Goal: Task Accomplishment & Management: Complete application form

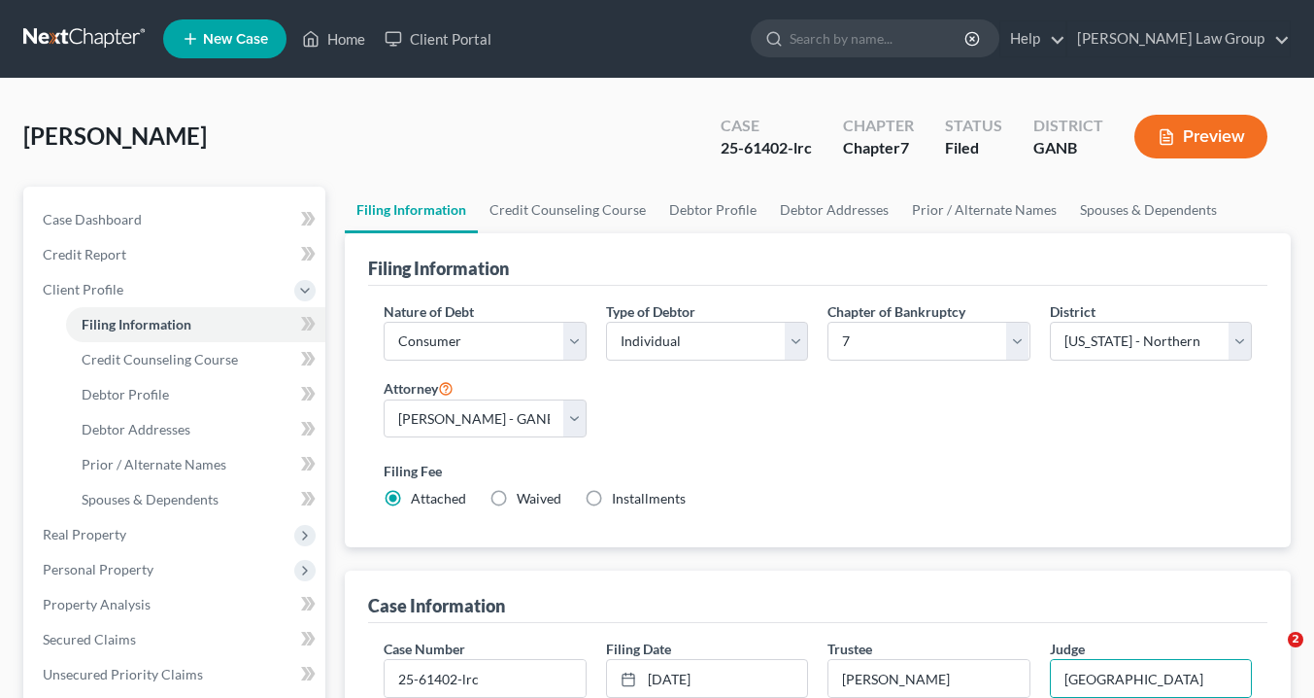
select select "1"
select select "0"
select select "19"
select select "0"
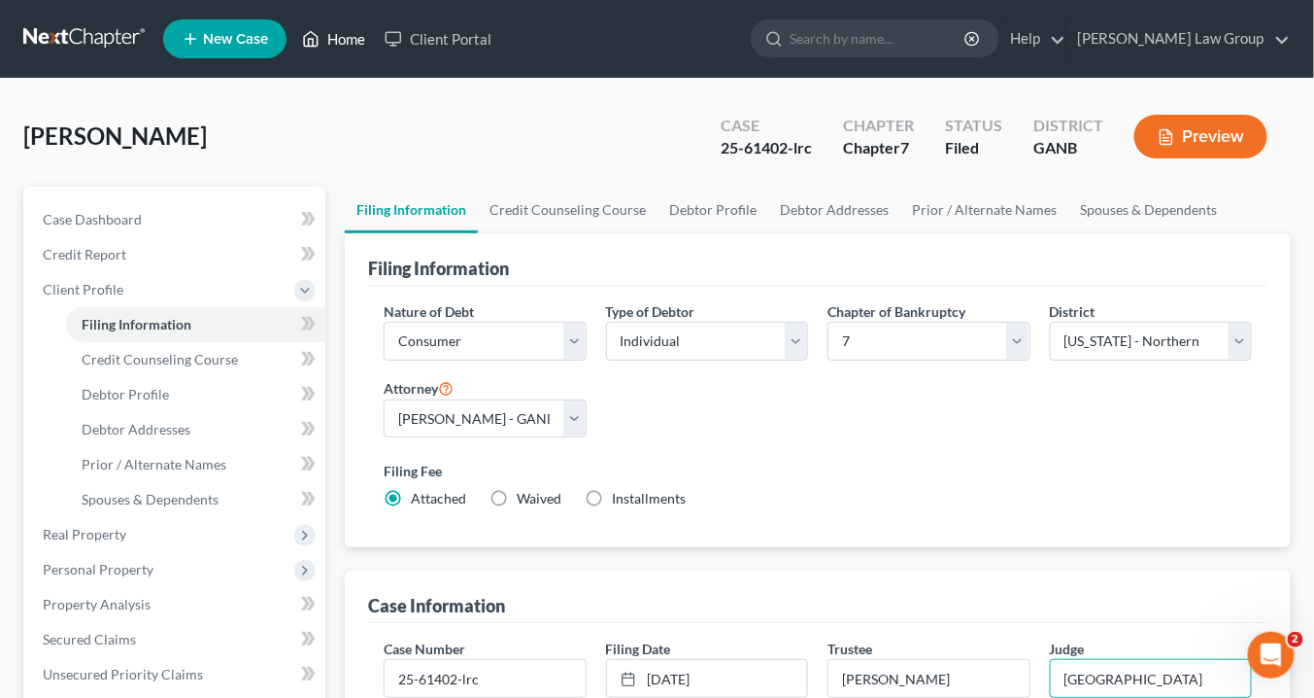
click at [366, 35] on link "Home" at bounding box center [333, 38] width 83 height 35
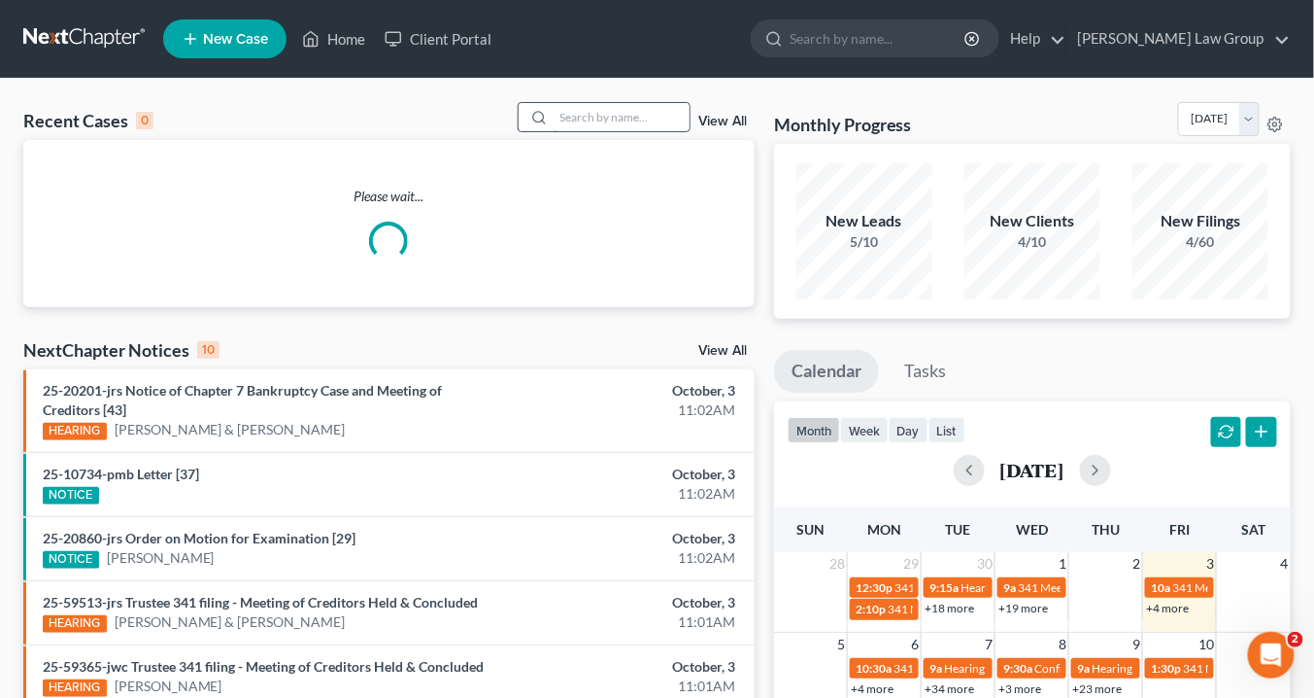
drag, startPoint x: 566, startPoint y: 105, endPoint x: 594, endPoint y: 128, distance: 35.8
click at [572, 109] on input "search" at bounding box center [622, 117] width 136 height 28
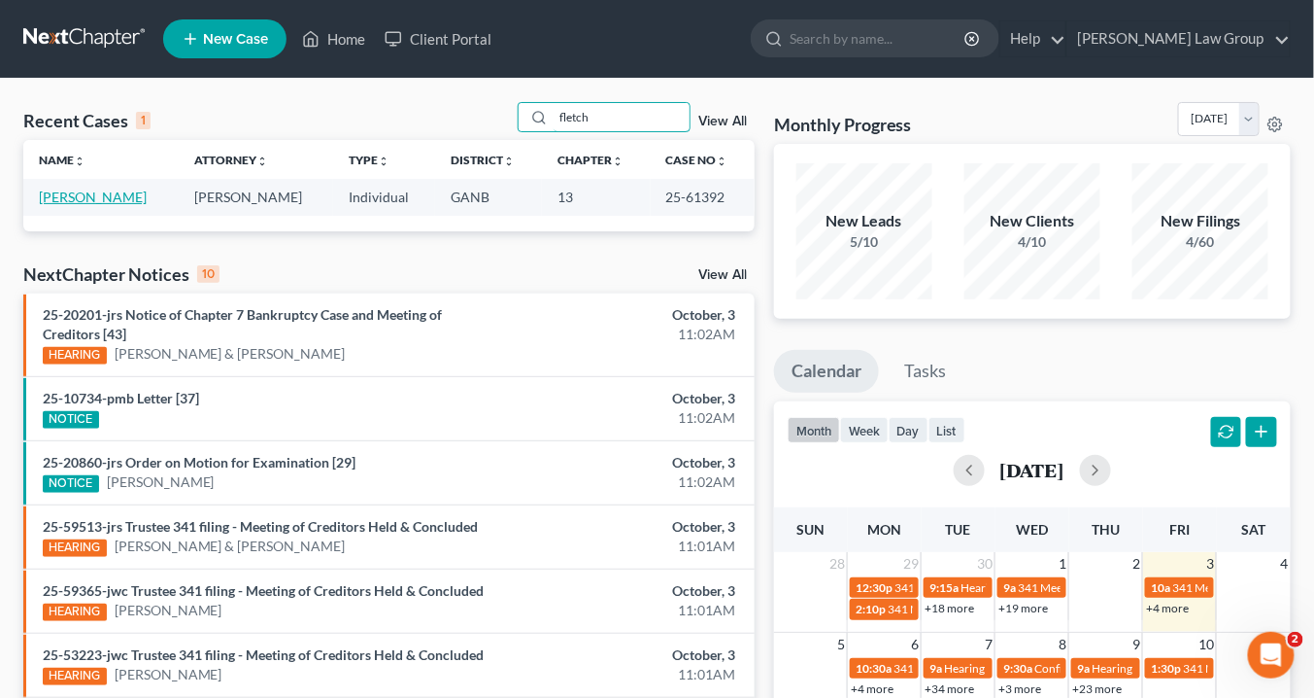
type input "fletch"
click at [114, 197] on link "[PERSON_NAME]" at bounding box center [93, 196] width 108 height 17
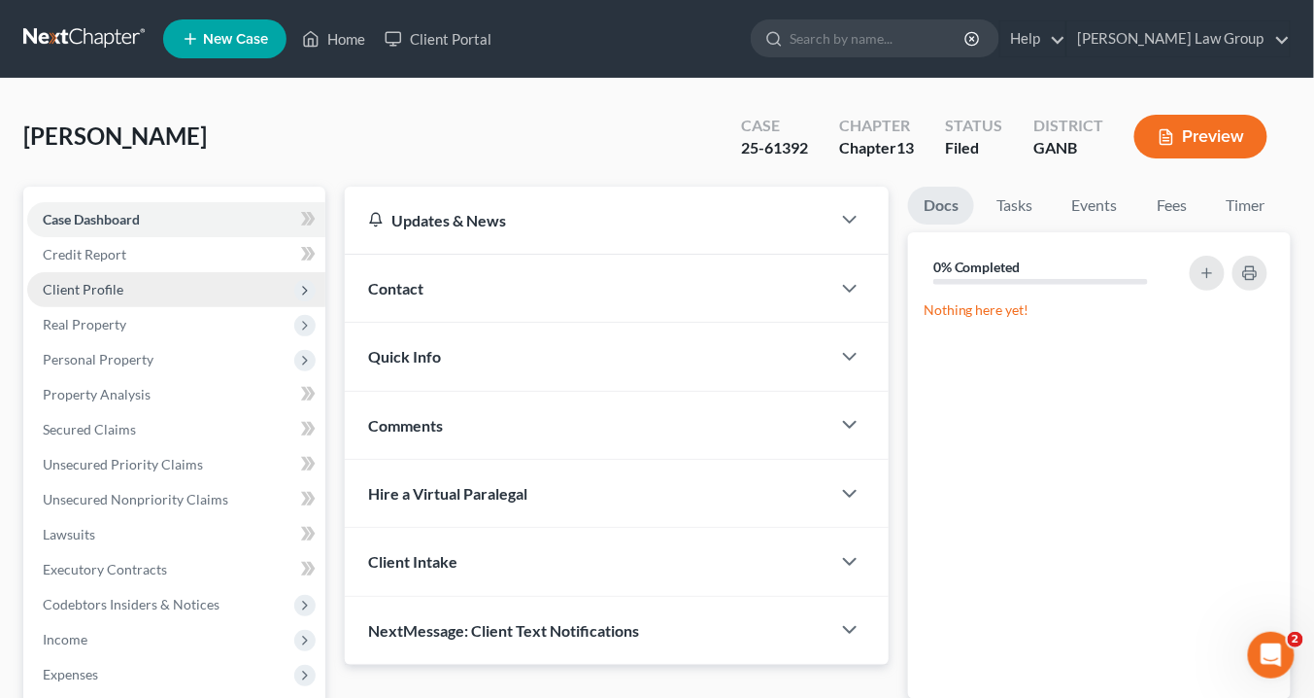
click at [104, 294] on span "Client Profile" at bounding box center [83, 289] width 81 height 17
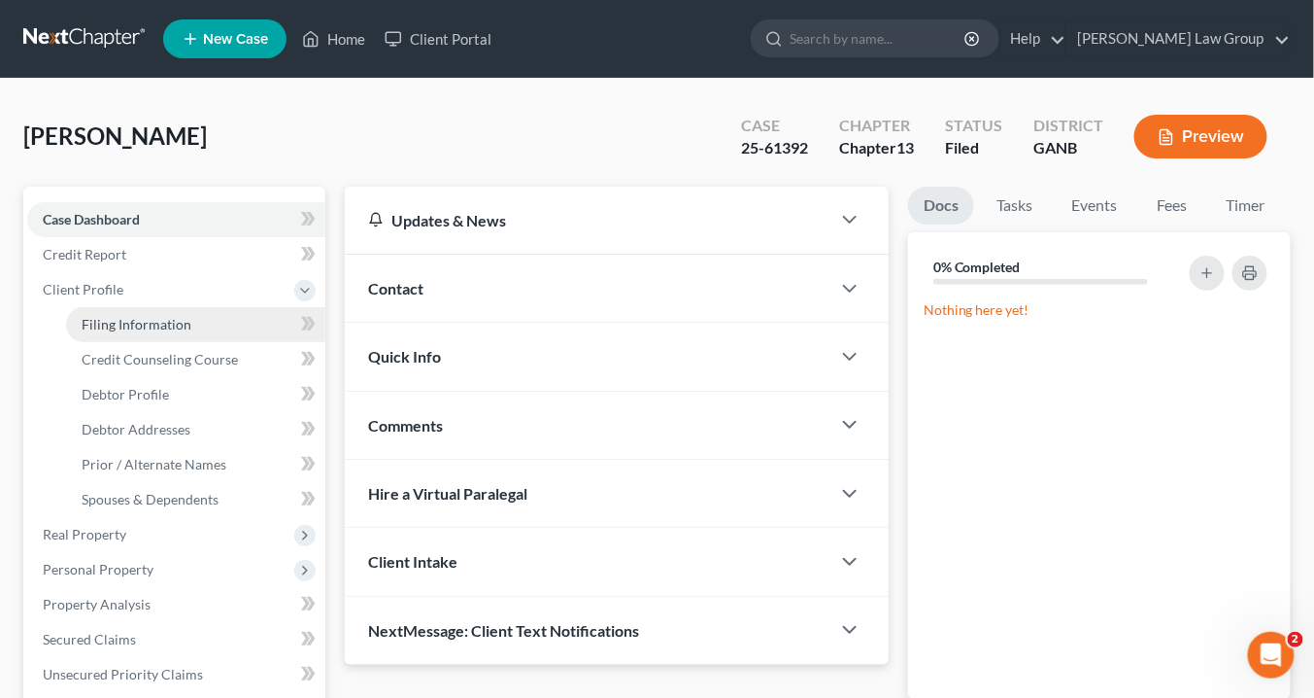
click at [163, 325] on span "Filing Information" at bounding box center [137, 324] width 110 height 17
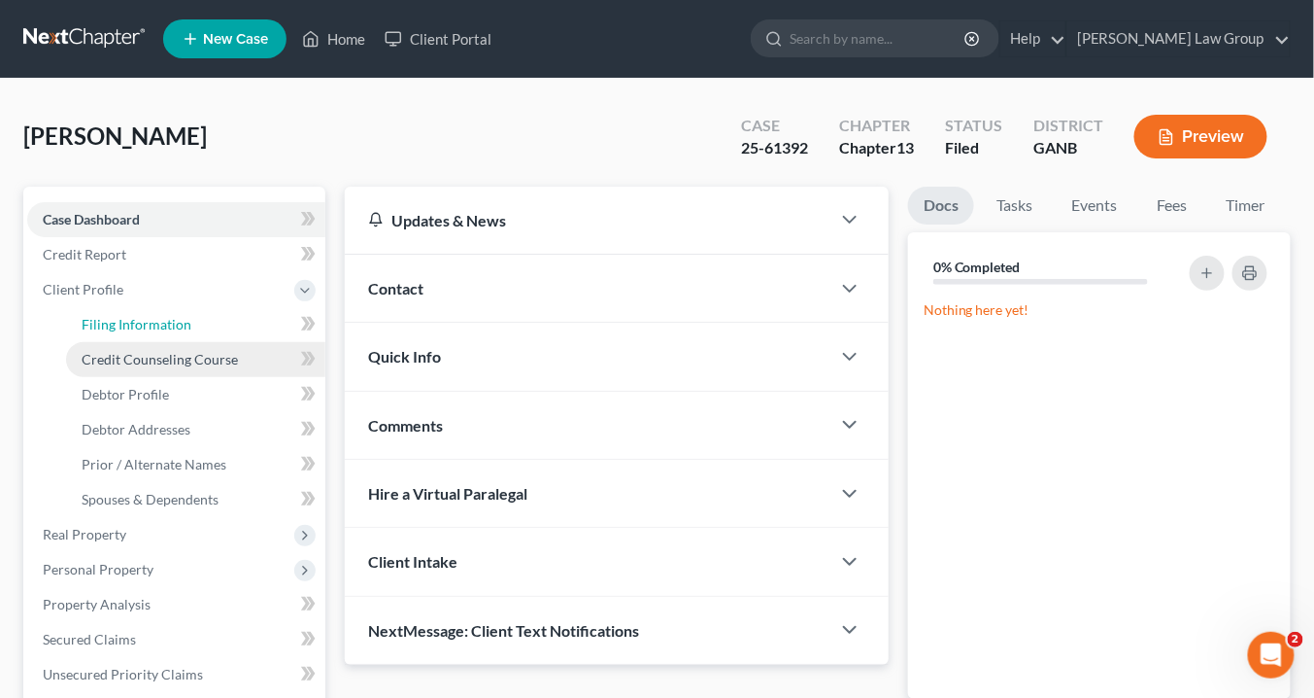
select select "1"
select select "0"
select select "3"
select select "19"
select select "0"
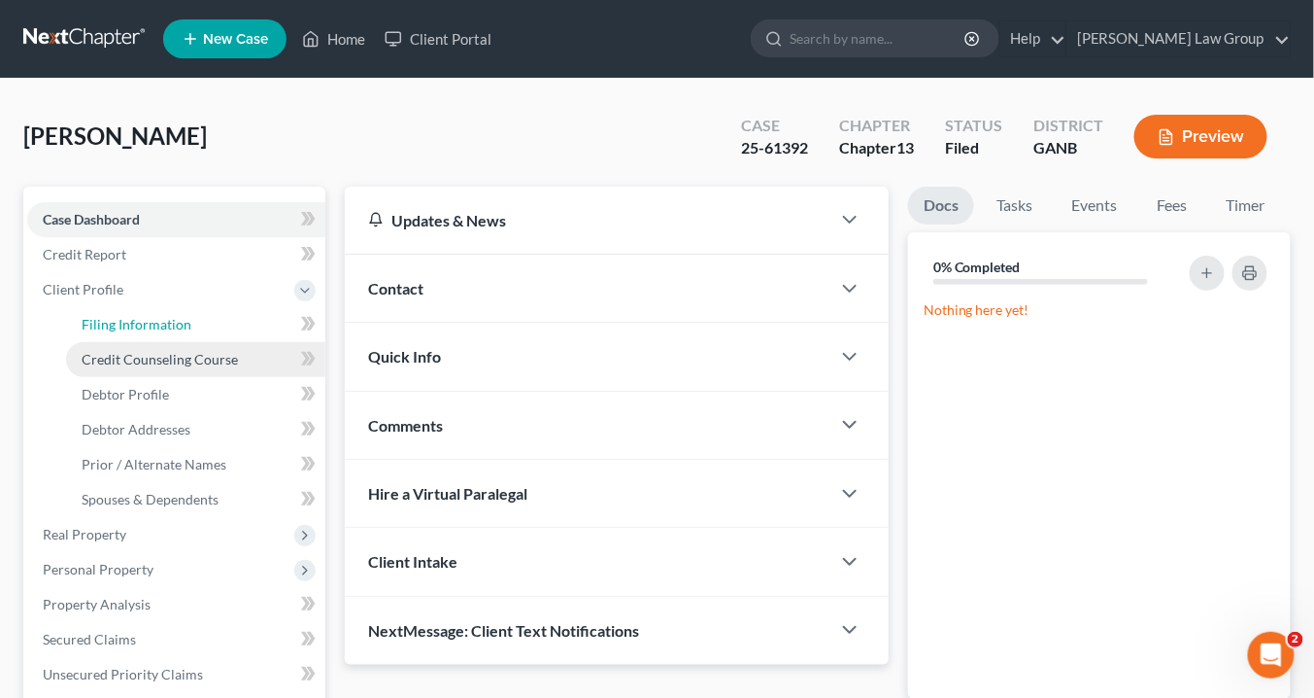
select select "10"
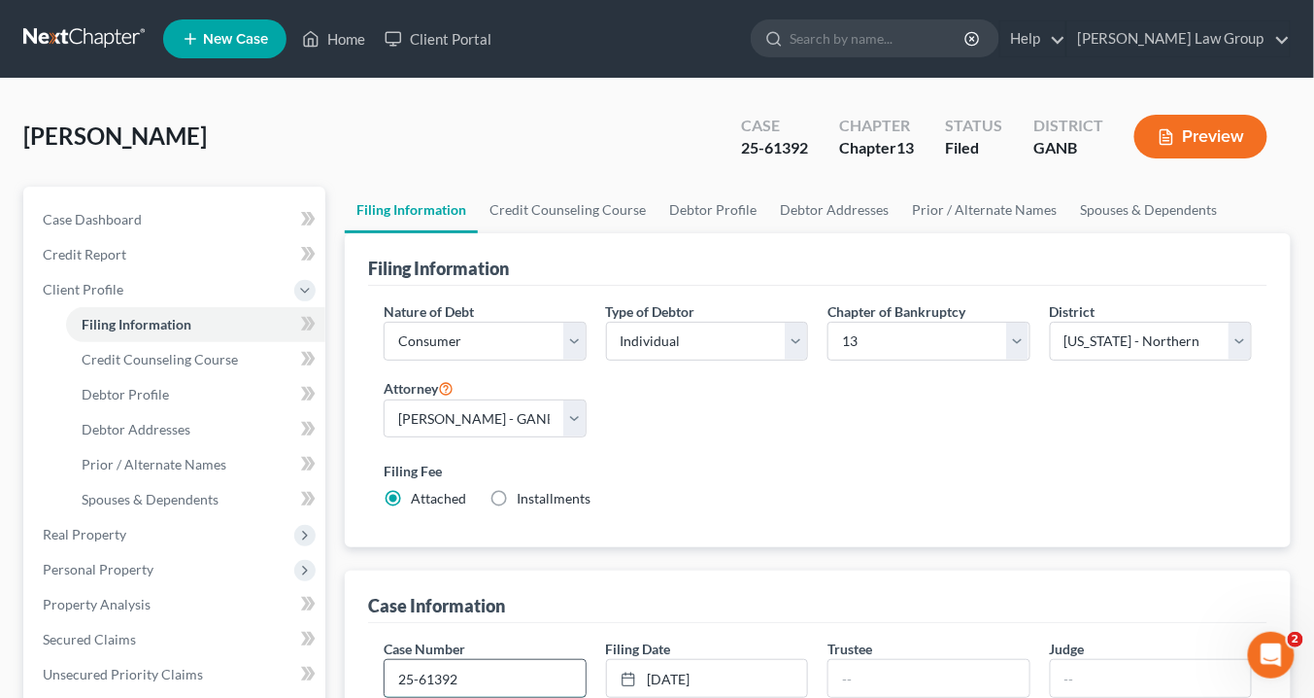
drag, startPoint x: 466, startPoint y: 665, endPoint x: 510, endPoint y: 678, distance: 45.5
click at [467, 665] on input "25-61392" at bounding box center [485, 678] width 200 height 37
type input "25-61392-pmb"
click at [857, 670] on input "text" at bounding box center [929, 678] width 200 height 37
type input "[PERSON_NAME]"
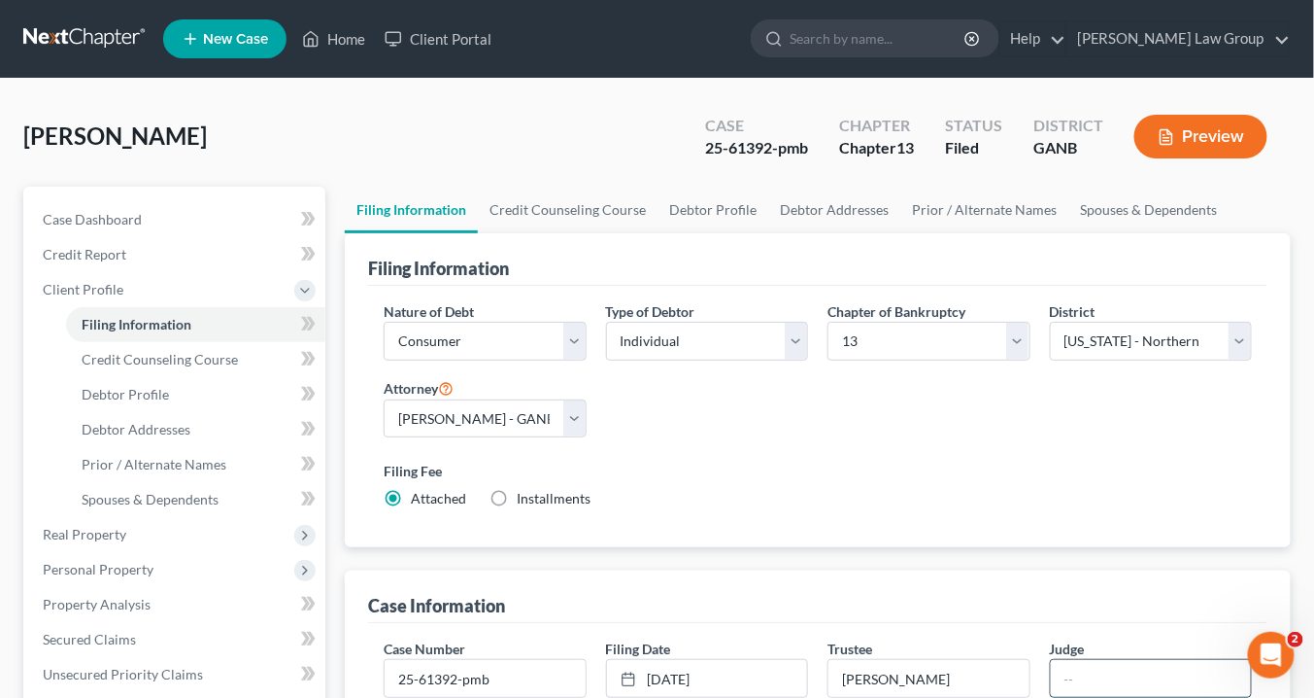
click at [1072, 668] on input "text" at bounding box center [1151, 678] width 200 height 37
type input "[GEOGRAPHIC_DATA]"
click at [351, 43] on link "Home" at bounding box center [333, 38] width 83 height 35
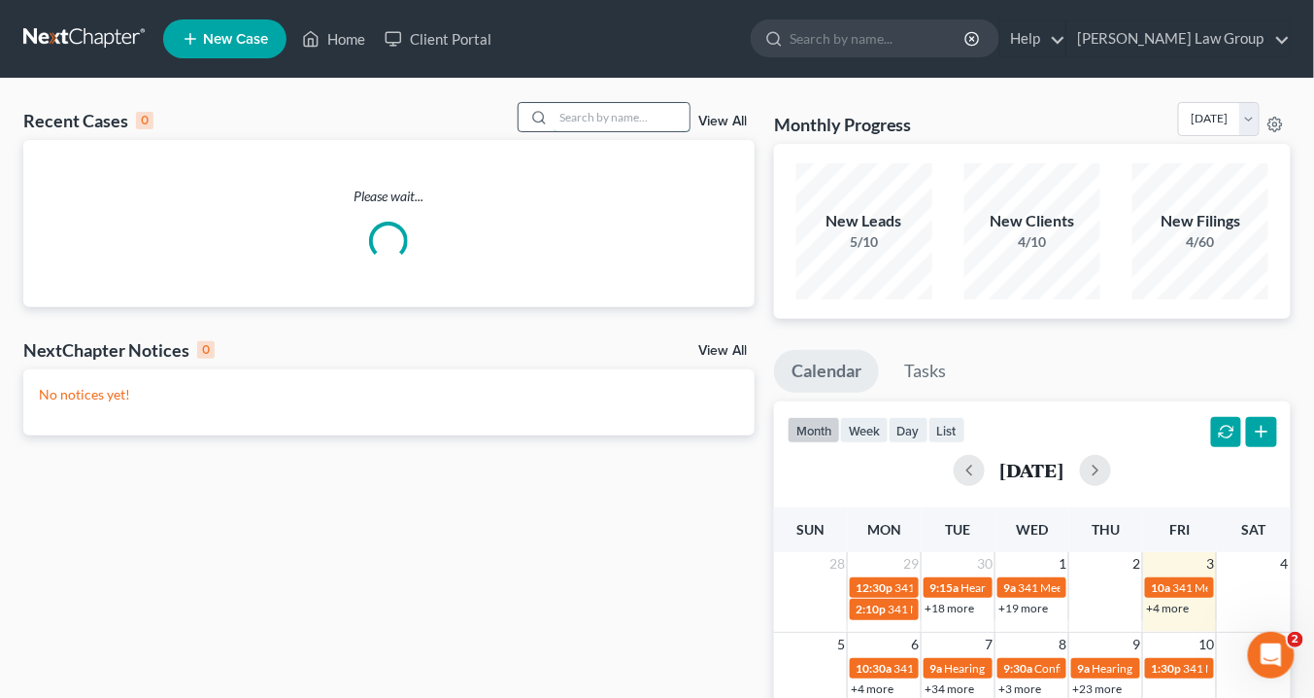
click at [575, 116] on input "search" at bounding box center [622, 117] width 136 height 28
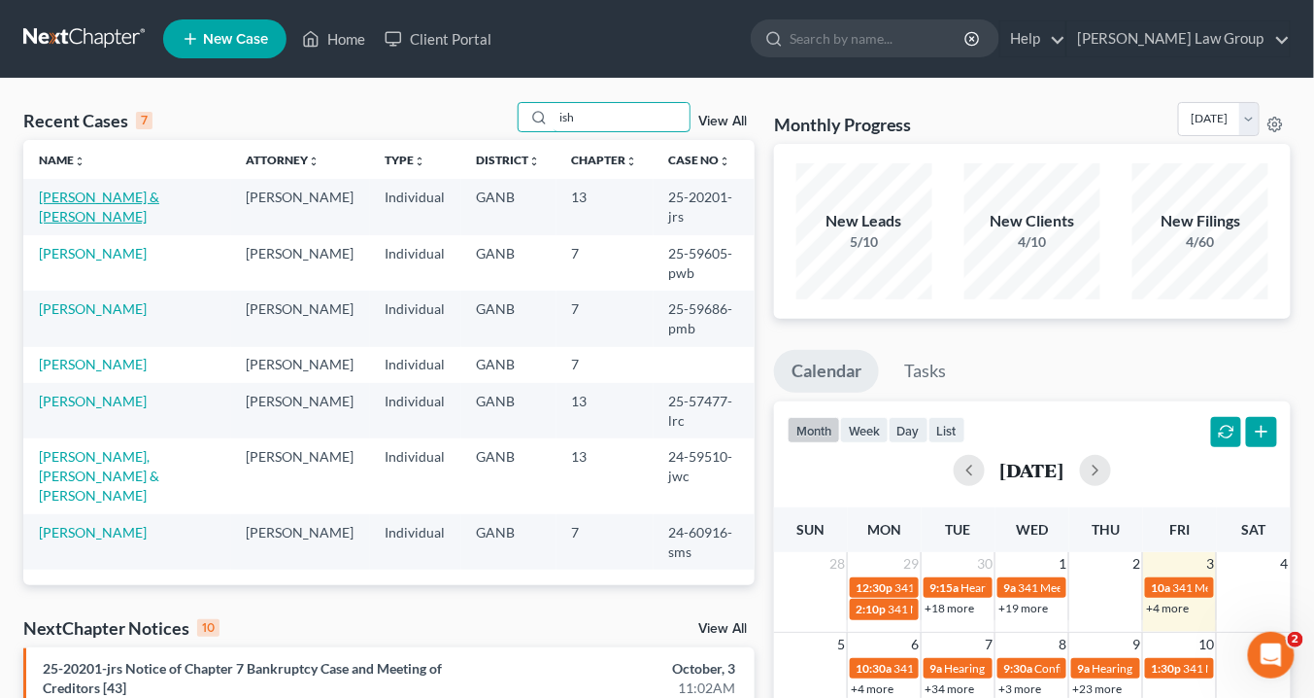
type input "ish"
click at [110, 196] on link "[PERSON_NAME] & [PERSON_NAME]" at bounding box center [99, 206] width 120 height 36
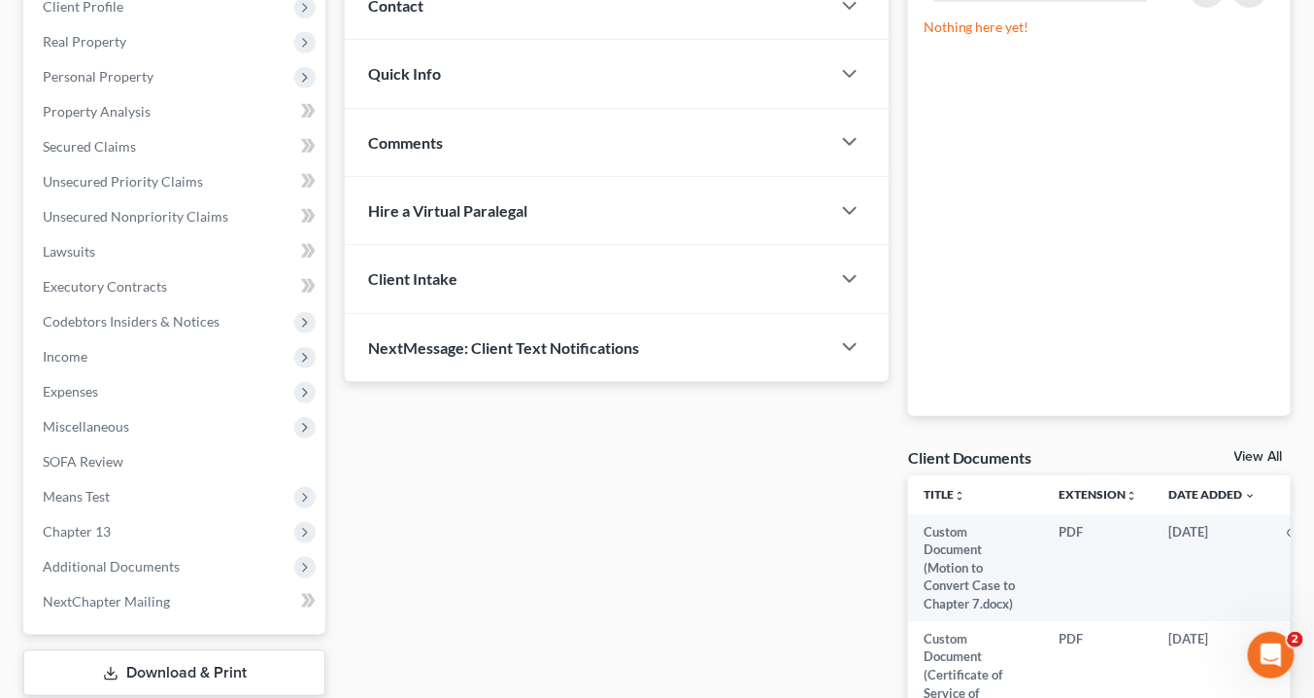
scroll to position [78, 0]
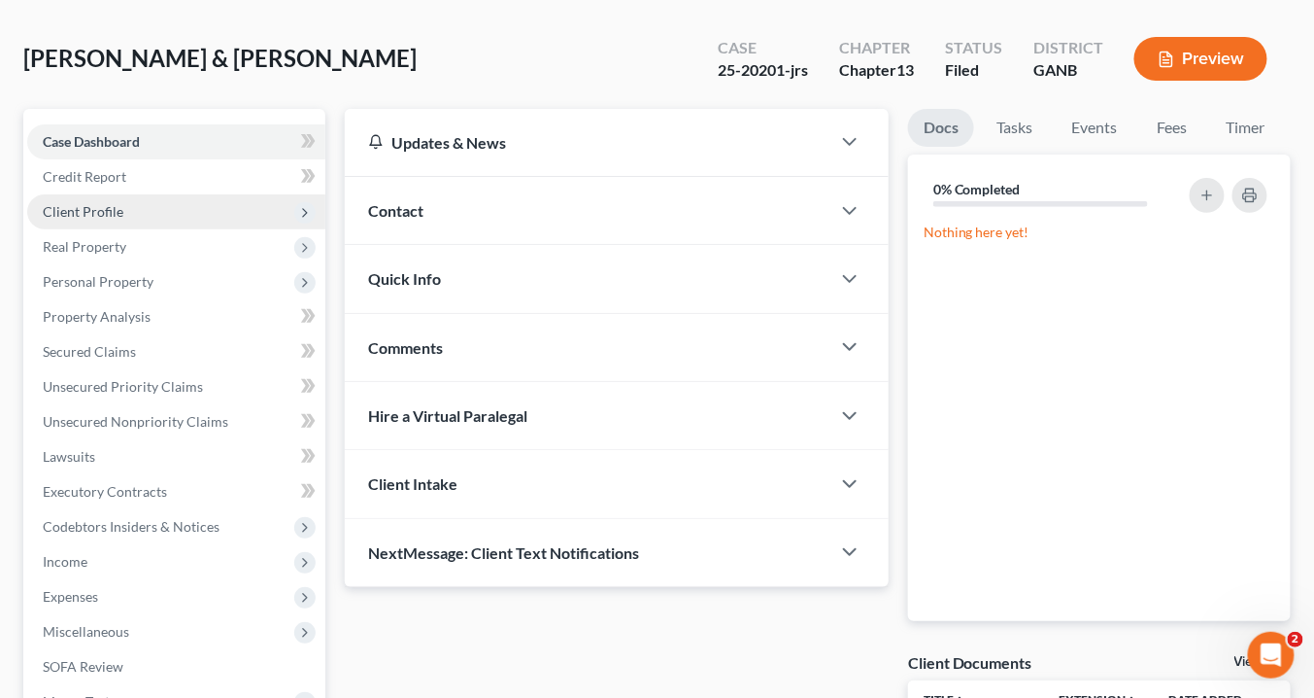
click at [103, 214] on span "Client Profile" at bounding box center [83, 211] width 81 height 17
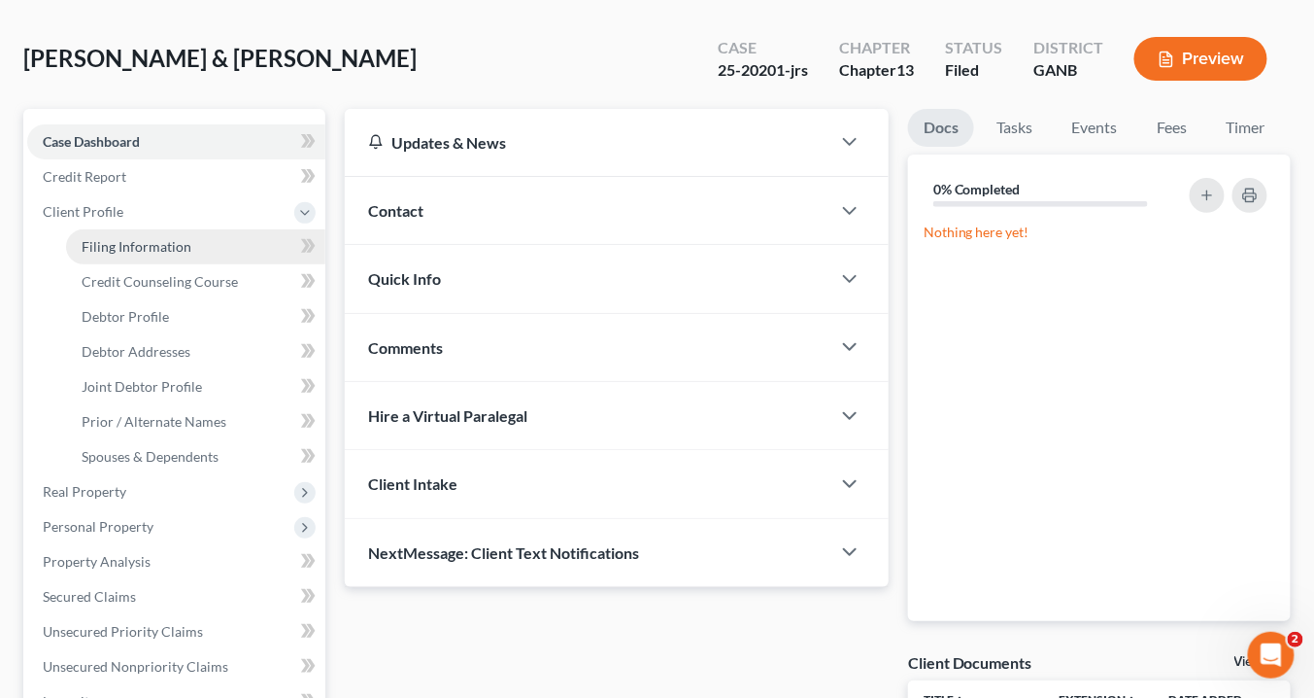
drag, startPoint x: 191, startPoint y: 241, endPoint x: 273, endPoint y: 242, distance: 81.6
click at [191, 241] on link "Filing Information" at bounding box center [195, 246] width 259 height 35
select select "1"
select select "3"
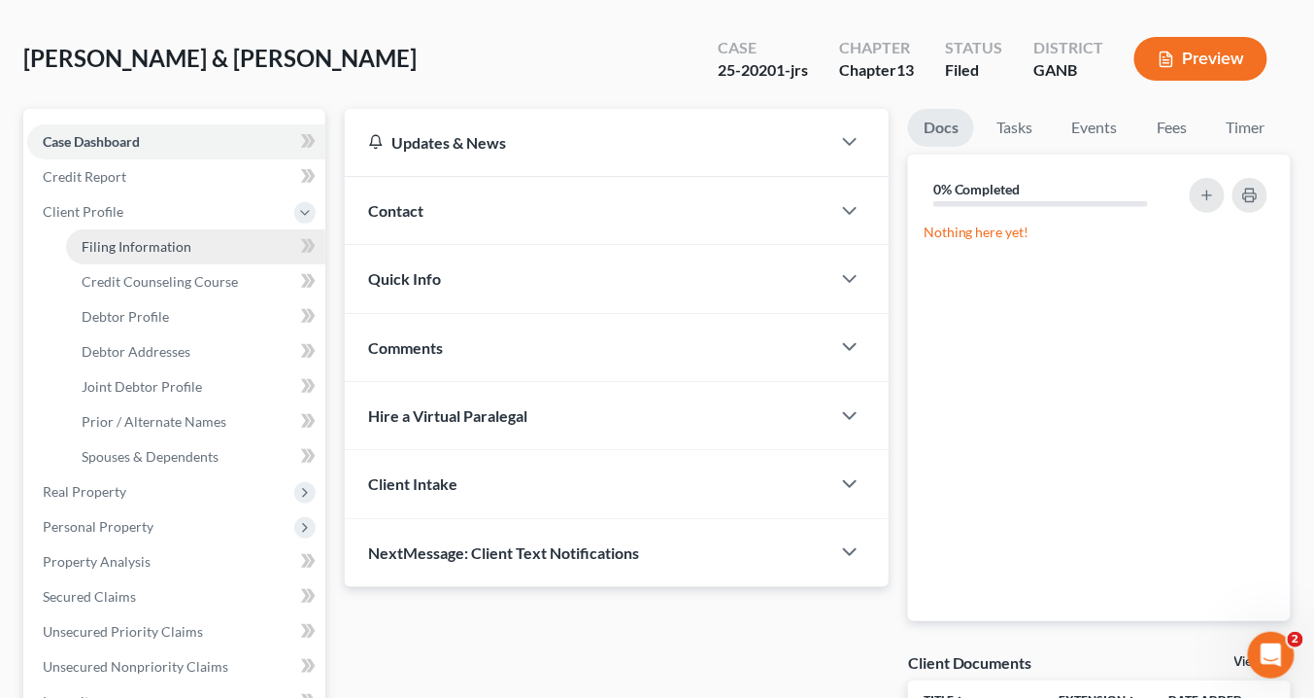
select select "19"
select select "0"
select select "10"
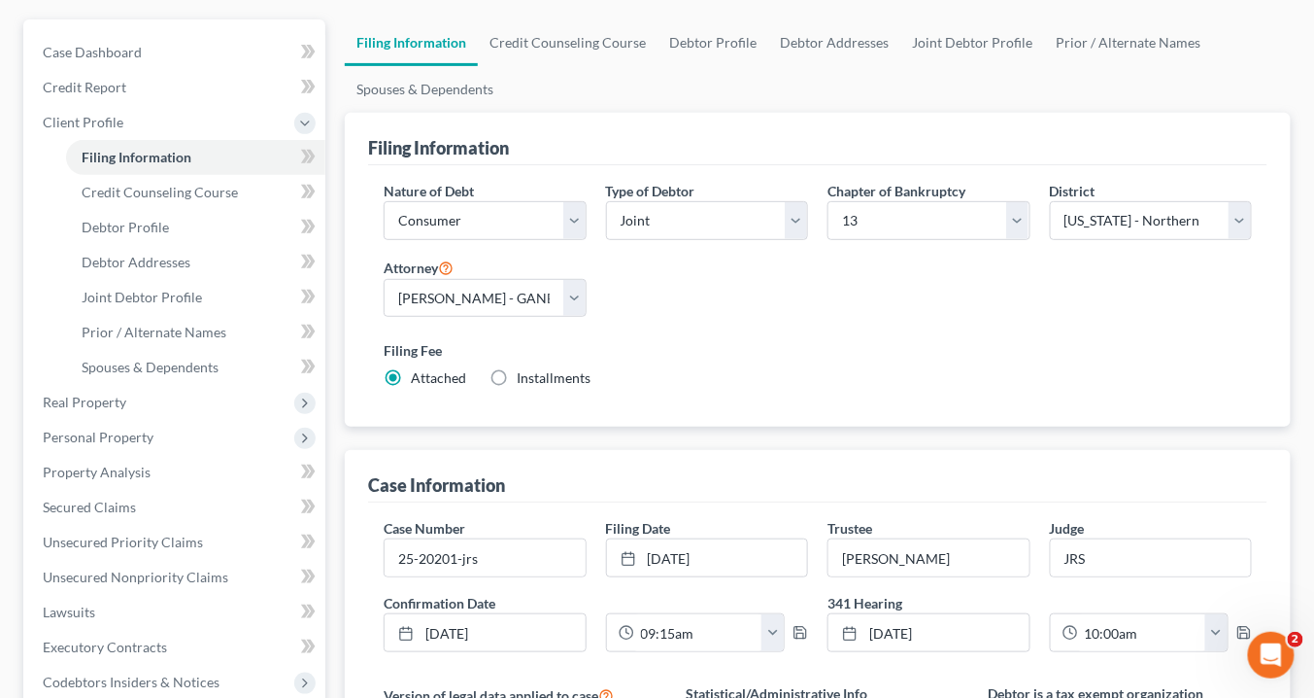
scroll to position [233, 0]
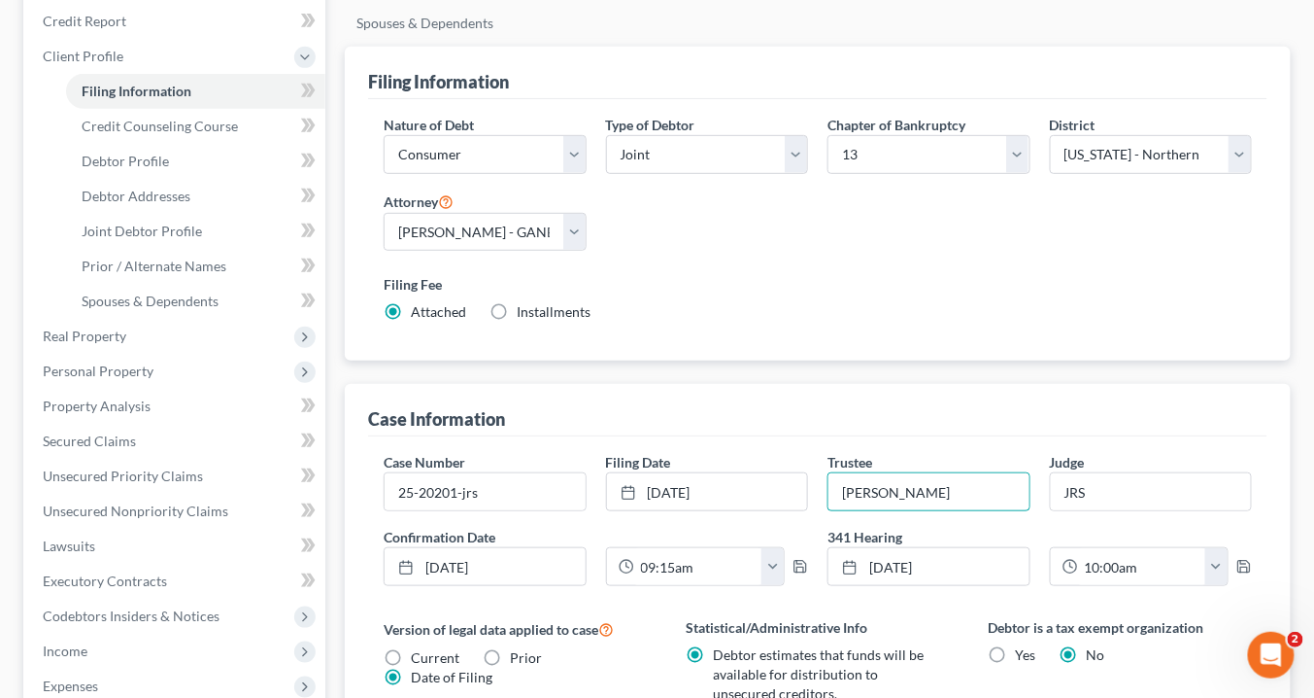
drag, startPoint x: 957, startPoint y: 484, endPoint x: 673, endPoint y: 462, distance: 284.5
click at [669, 457] on div "Case Number 25-20201-jrs Filing Date [DATE] close Date [DATE] Time 12:00 AM che…" at bounding box center [818, 527] width 888 height 150
type input "[PERSON_NAME]"
click at [1117, 491] on input "JRS" at bounding box center [1151, 491] width 200 height 37
type input "J"
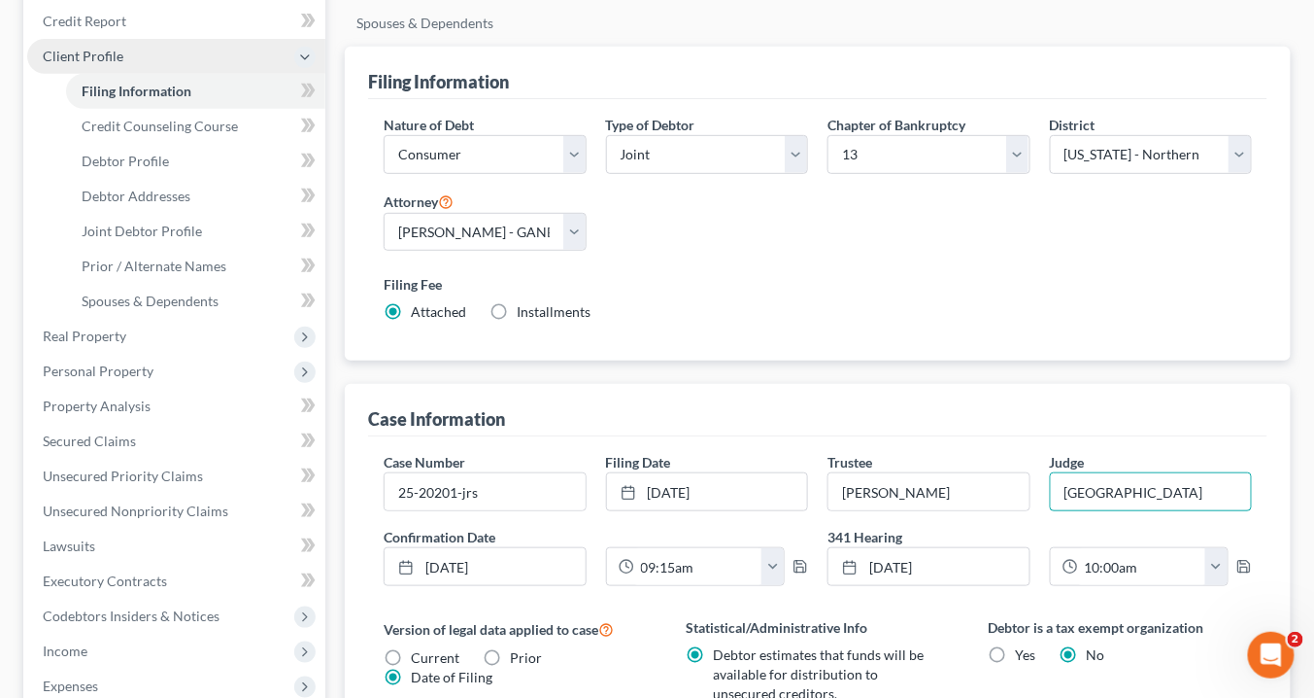
type input "[GEOGRAPHIC_DATA]"
